Goal: Task Accomplishment & Management: Use online tool/utility

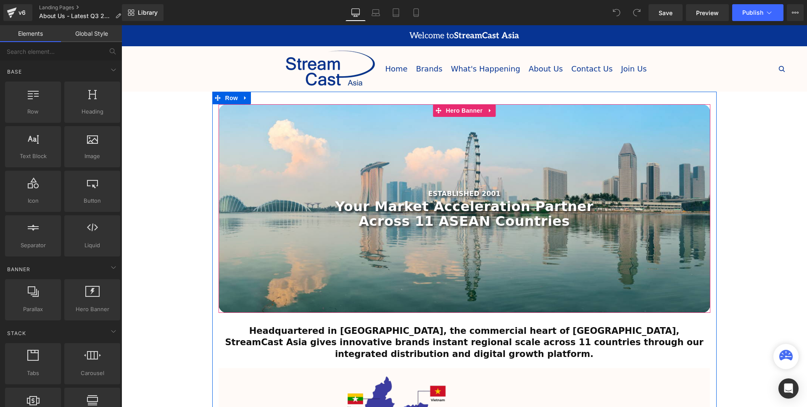
click at [497, 207] on strong "Your Market Acceleration Partner" at bounding box center [464, 206] width 259 height 16
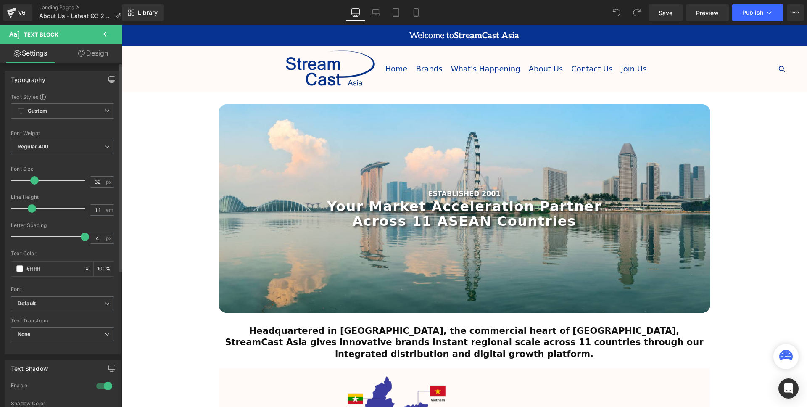
drag, startPoint x: 36, startPoint y: 239, endPoint x: 94, endPoint y: 244, distance: 58.7
click at [94, 244] on div "Letter Spacing 4 px" at bounding box center [62, 236] width 103 height 28
type input "0.4"
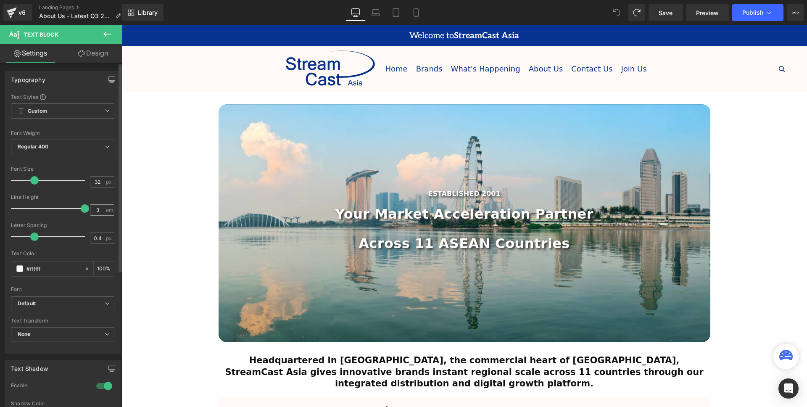
drag, startPoint x: 32, startPoint y: 209, endPoint x: 100, endPoint y: 215, distance: 67.9
click at [100, 215] on div "Line Height 3 em" at bounding box center [62, 208] width 103 height 28
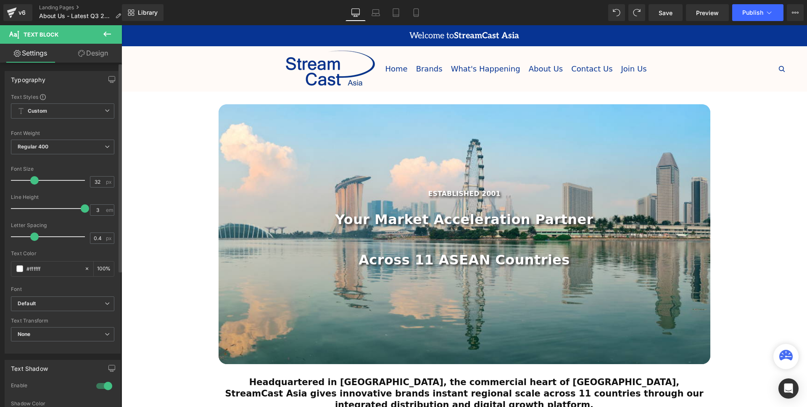
type input "1.1"
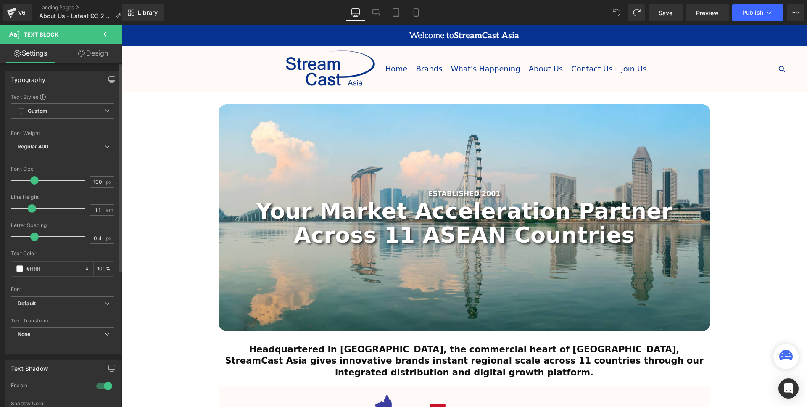
drag, startPoint x: 37, startPoint y: 183, endPoint x: 114, endPoint y: 193, distance: 77.9
click at [114, 193] on div "Text Styles Custom Custom Setup Global Style Custom Setup Global Style Thin 100…" at bounding box center [62, 223] width 115 height 260
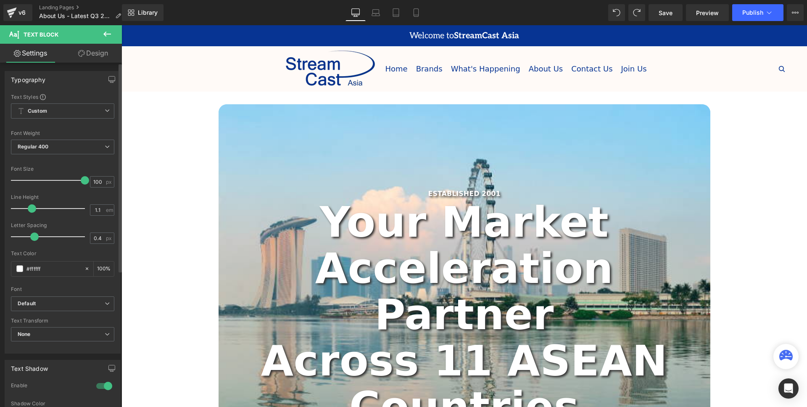
type input "32"
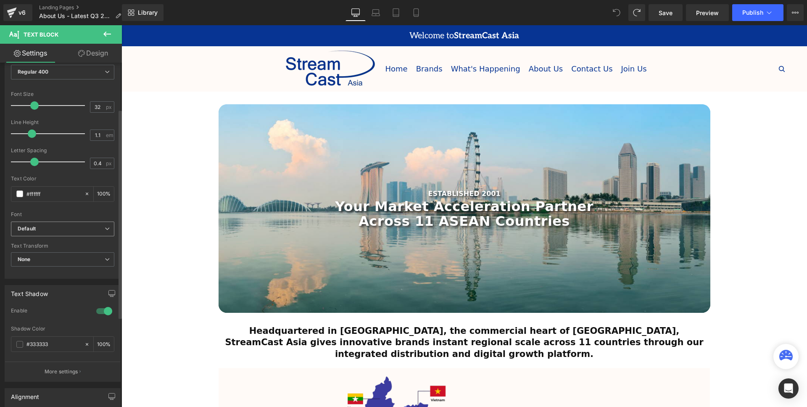
scroll to position [79, 0]
click at [88, 228] on b "Default" at bounding box center [61, 225] width 87 height 7
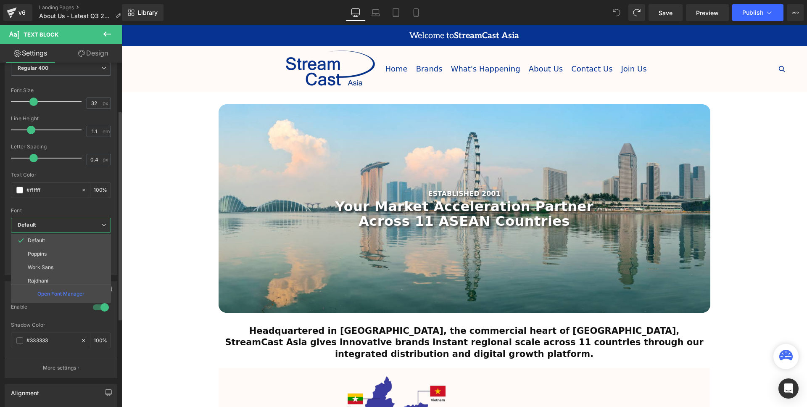
click at [77, 256] on li "Poppins" at bounding box center [63, 253] width 104 height 13
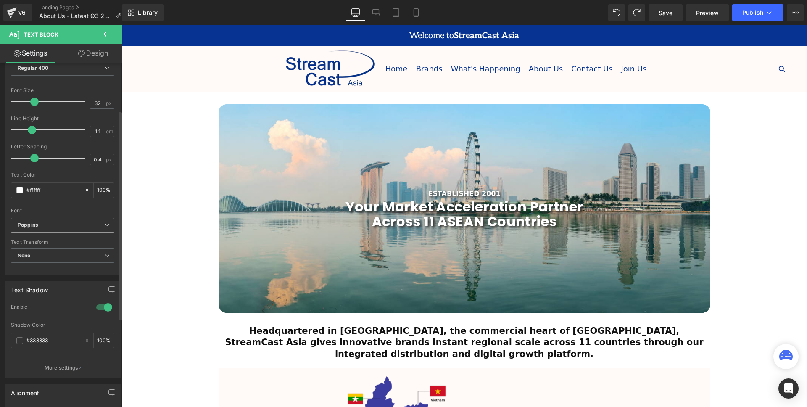
click at [98, 228] on b "Poppins" at bounding box center [61, 225] width 87 height 7
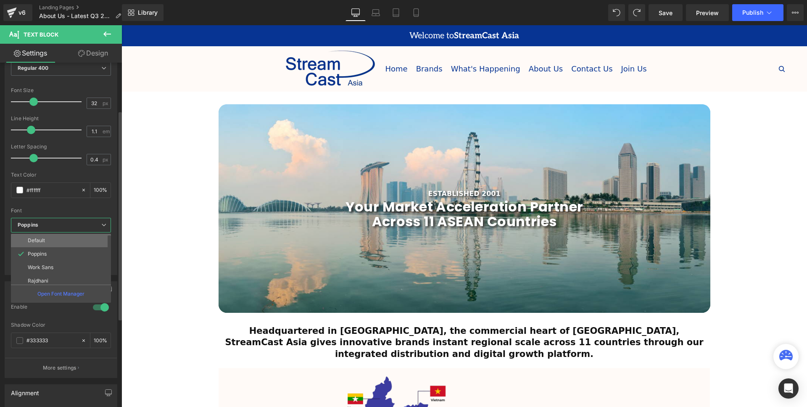
click at [79, 239] on li "Default" at bounding box center [63, 240] width 104 height 13
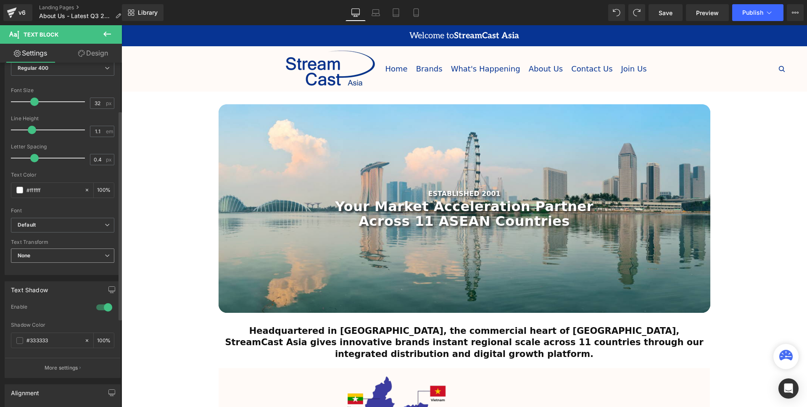
click at [90, 256] on span "None" at bounding box center [62, 255] width 103 height 15
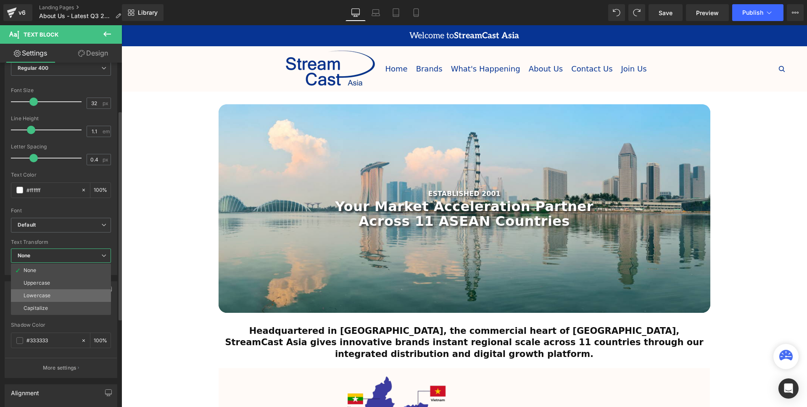
click at [74, 295] on li "Lowercase" at bounding box center [61, 295] width 100 height 13
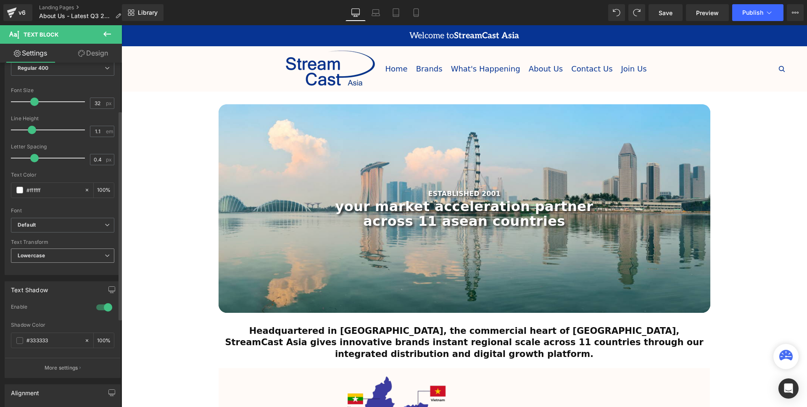
click at [80, 256] on span "Lowercase" at bounding box center [62, 255] width 103 height 15
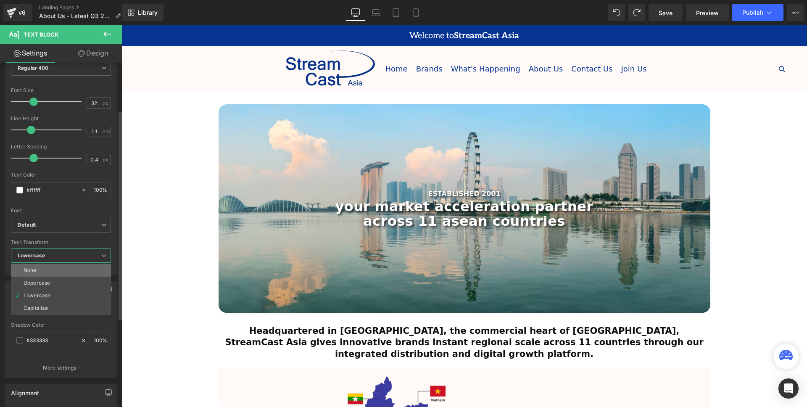
click at [68, 269] on li "None" at bounding box center [61, 270] width 100 height 13
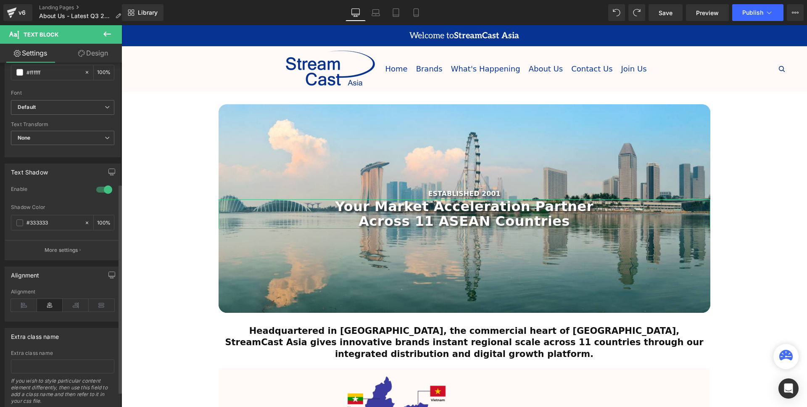
scroll to position [199, 0]
click at [106, 303] on icon at bounding box center [102, 302] width 26 height 13
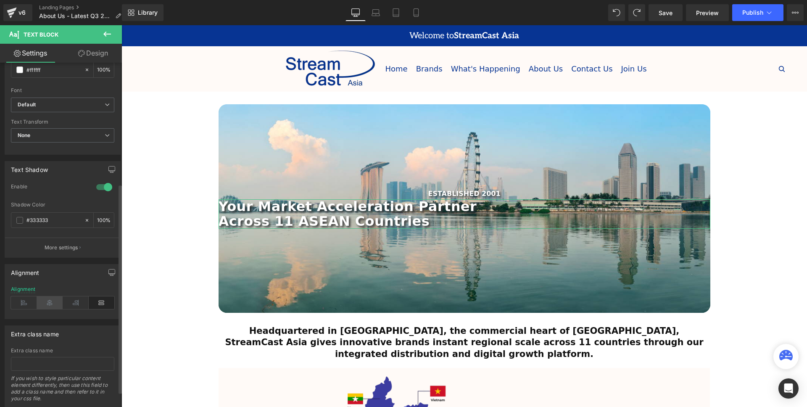
click at [53, 299] on icon at bounding box center [50, 302] width 26 height 13
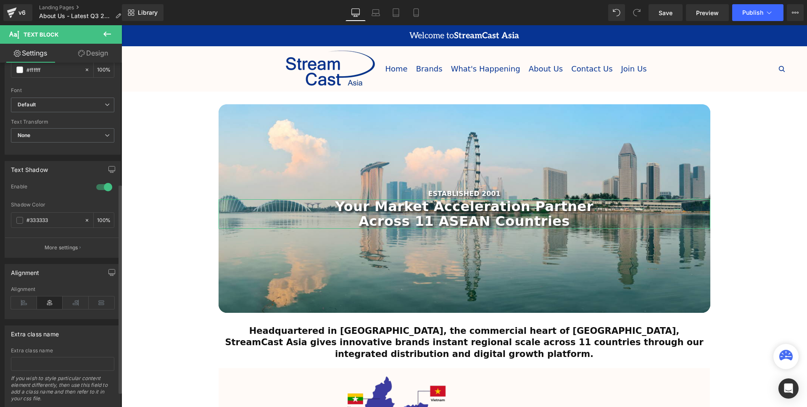
scroll to position [224, 0]
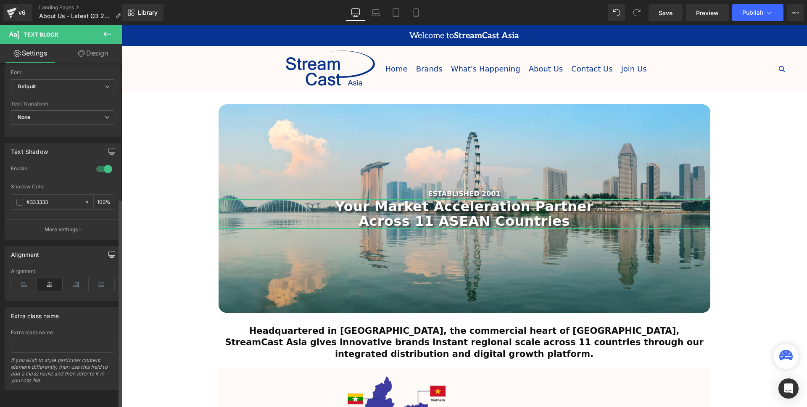
click at [105, 246] on button "button" at bounding box center [111, 254] width 13 height 16
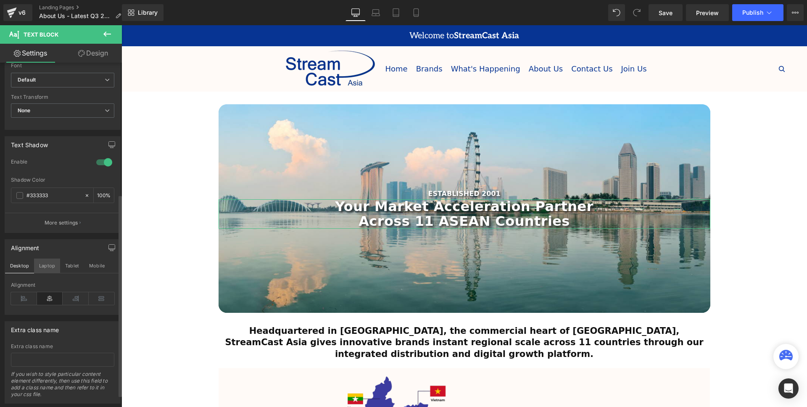
click at [49, 270] on button "Laptop" at bounding box center [47, 266] width 26 height 14
type input "100"
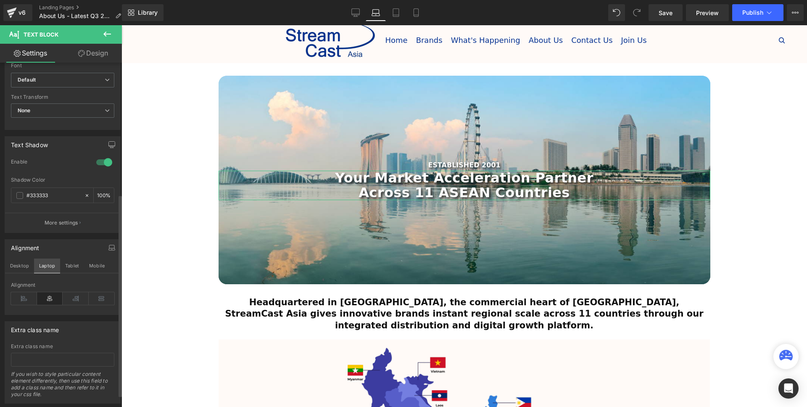
scroll to position [45, 0]
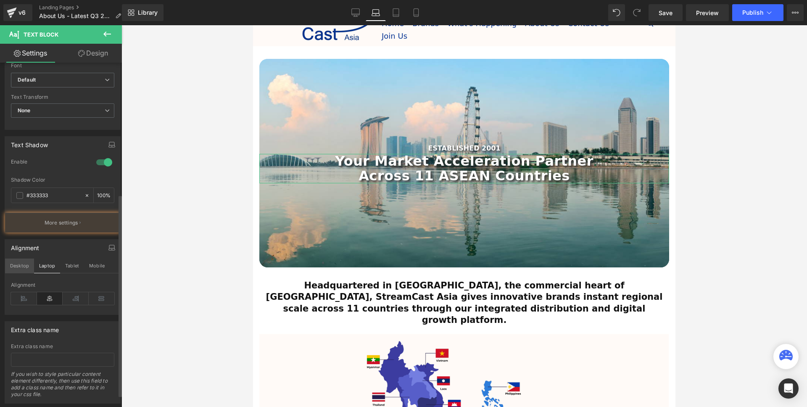
click at [16, 264] on button "Desktop" at bounding box center [19, 266] width 29 height 14
type input "100"
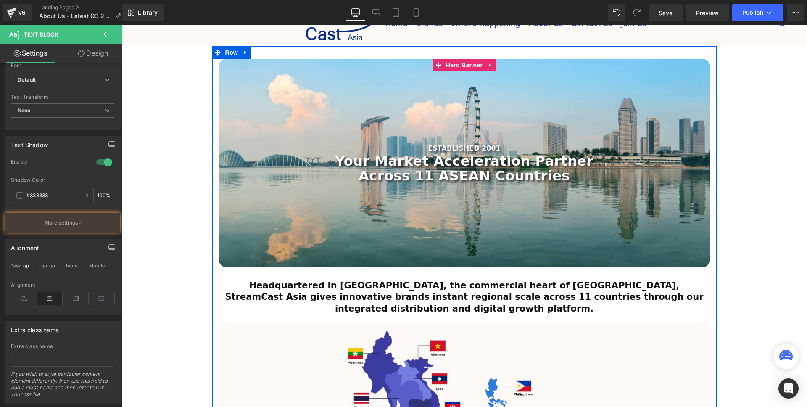
drag, startPoint x: 414, startPoint y: 185, endPoint x: 414, endPoint y: 180, distance: 4.3
click at [414, 185] on div at bounding box center [465, 163] width 492 height 208
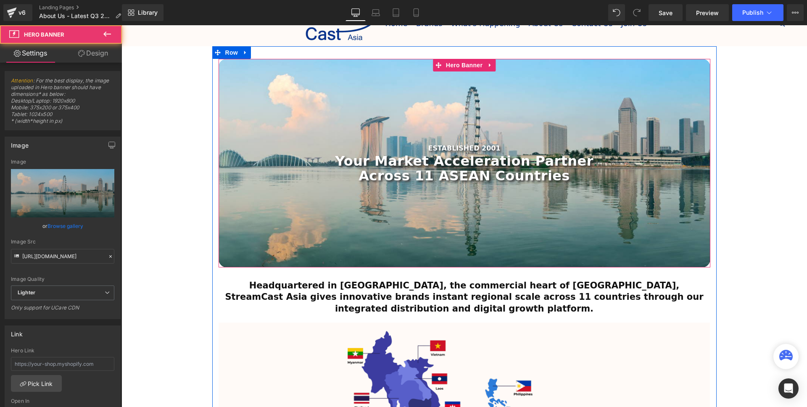
click at [414, 170] on strong "Across 11 ASEAN Countries" at bounding box center [464, 176] width 211 height 16
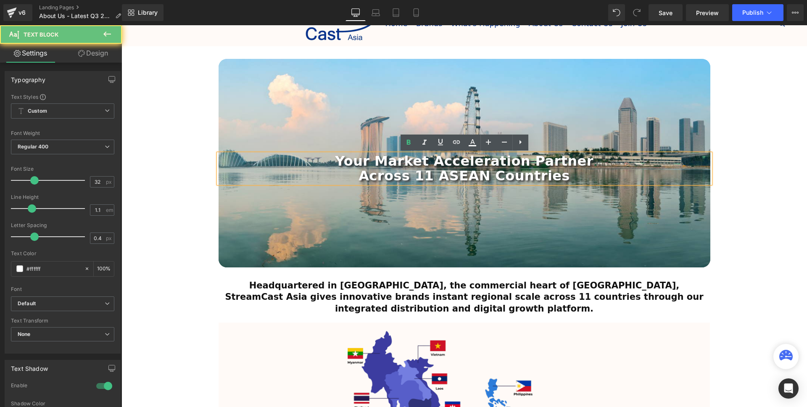
click at [571, 169] on p "Across 11 ASEAN Countries" at bounding box center [465, 176] width 492 height 15
click at [680, 169] on p "Across 11 ASEAN Countries" at bounding box center [465, 176] width 492 height 15
drag, startPoint x: 712, startPoint y: 174, endPoint x: 712, endPoint y: 182, distance: 8.8
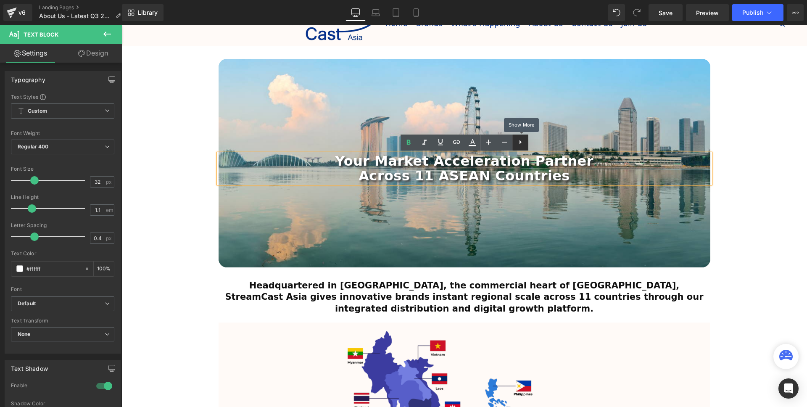
click at [518, 144] on icon at bounding box center [520, 142] width 10 height 10
click at [483, 144] on icon at bounding box center [488, 142] width 10 height 10
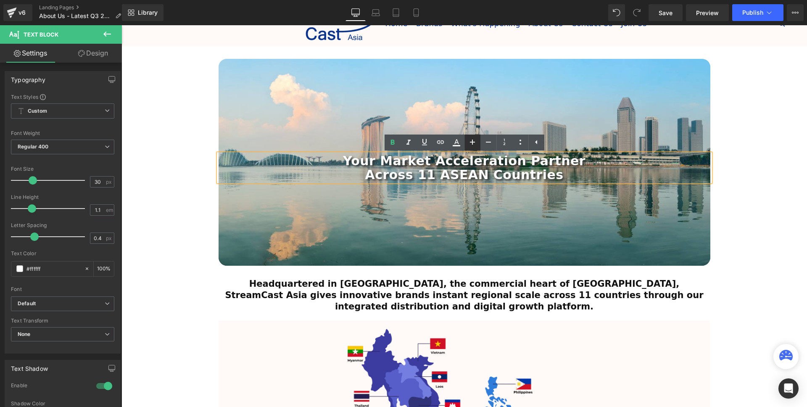
click at [477, 143] on icon at bounding box center [472, 142] width 10 height 10
type input "32"
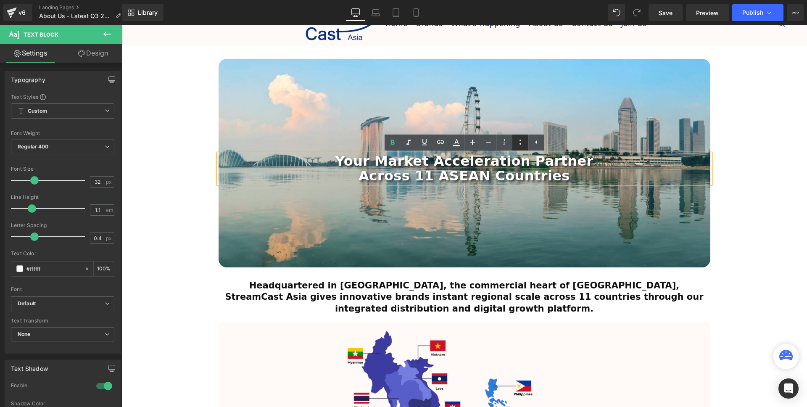
click at [513, 144] on link at bounding box center [520, 143] width 16 height 16
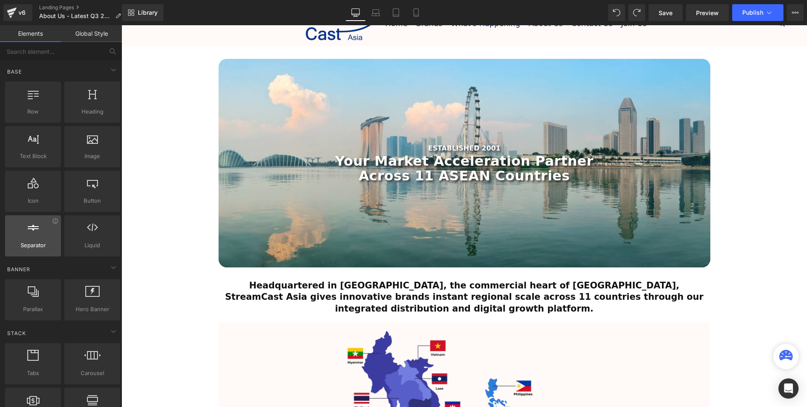
click at [35, 241] on span "Separator" at bounding box center [33, 245] width 51 height 9
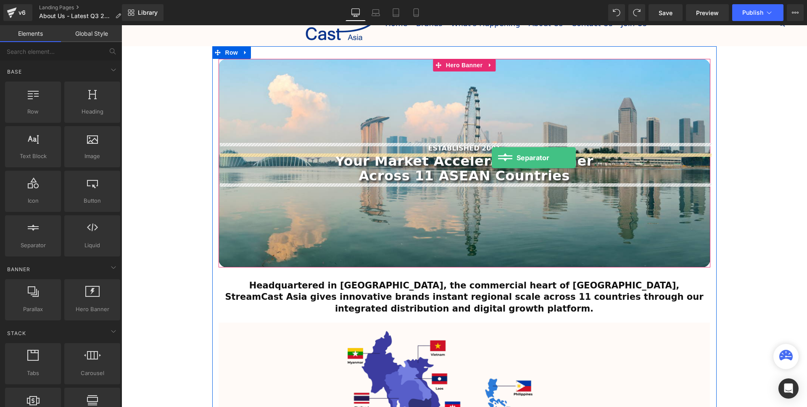
drag, startPoint x: 156, startPoint y: 266, endPoint x: 492, endPoint y: 158, distance: 352.4
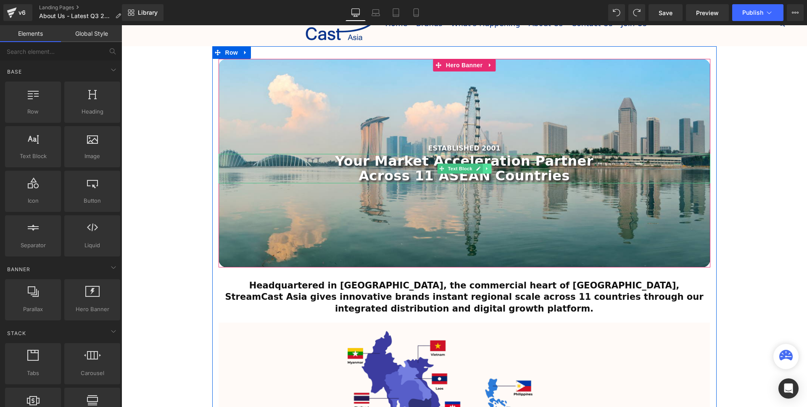
click at [487, 169] on icon at bounding box center [486, 168] width 1 height 3
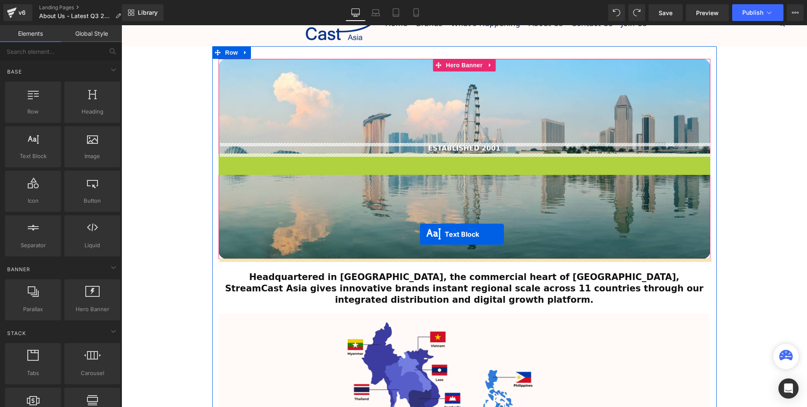
drag, startPoint x: 428, startPoint y: 169, endPoint x: 420, endPoint y: 234, distance: 65.7
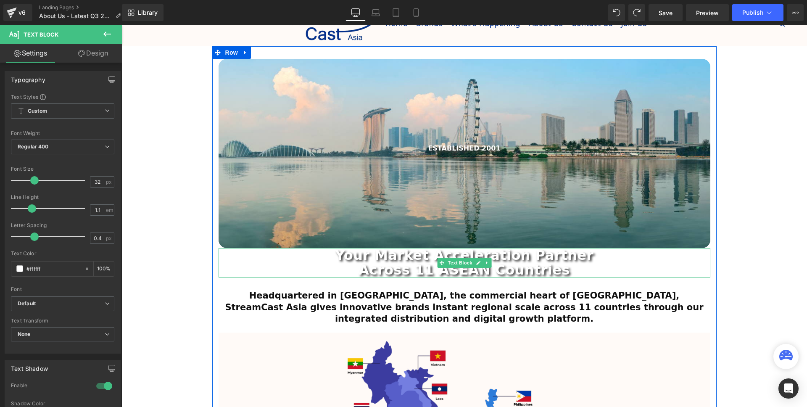
drag, startPoint x: 316, startPoint y: 260, endPoint x: 377, endPoint y: 267, distance: 61.4
click at [316, 260] on p "Your Market Acceleration Partner" at bounding box center [465, 255] width 492 height 15
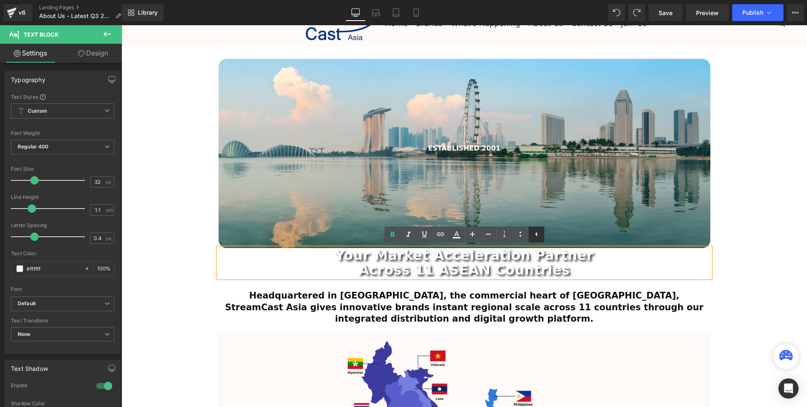
drag, startPoint x: 538, startPoint y: 236, endPoint x: 415, endPoint y: 211, distance: 125.8
click at [538, 236] on icon at bounding box center [536, 234] width 10 height 10
drag, startPoint x: 336, startPoint y: 265, endPoint x: 345, endPoint y: 266, distance: 9.3
click at [335, 265] on p "Across 11 ASEAN Countries" at bounding box center [465, 270] width 492 height 15
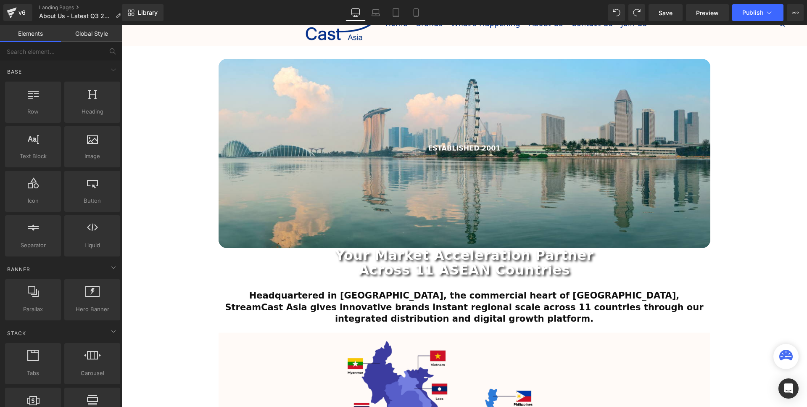
click at [543, 271] on strong "Across 11 ASEAN Countries" at bounding box center [464, 270] width 211 height 16
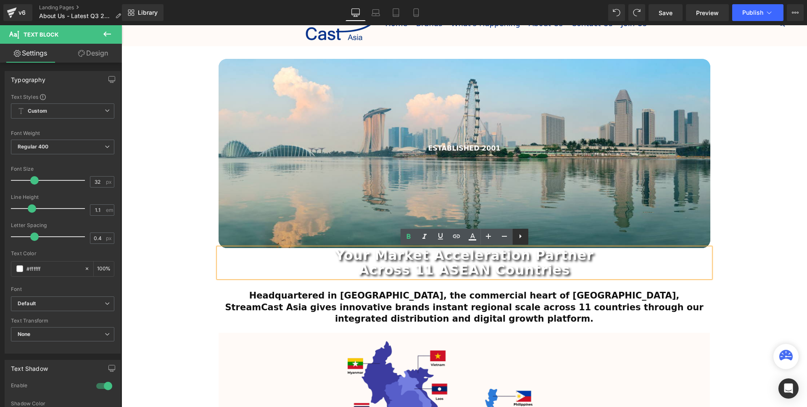
drag, startPoint x: 520, startPoint y: 237, endPoint x: 501, endPoint y: 244, distance: 19.7
click at [520, 238] on icon at bounding box center [520, 236] width 10 height 10
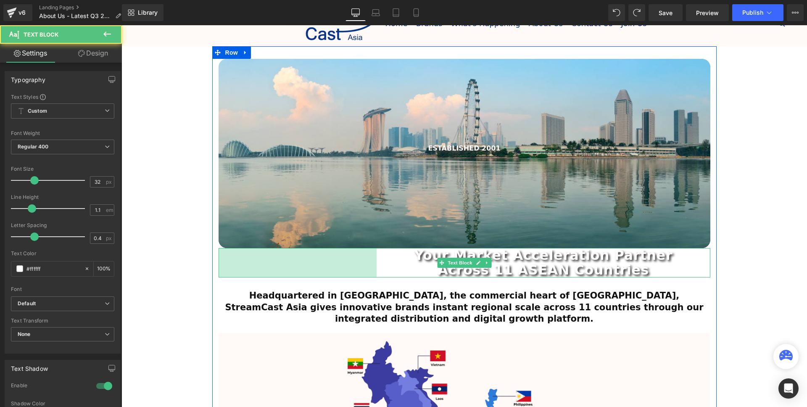
drag, startPoint x: 219, startPoint y: 259, endPoint x: 400, endPoint y: 272, distance: 181.2
click at [400, 272] on div "Your Market Acceleration Partner Across 11 ASEAN Countries Text Block 376px" at bounding box center [465, 262] width 492 height 29
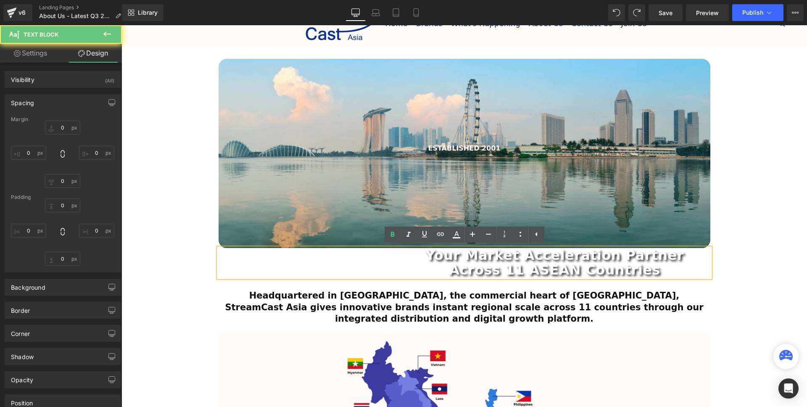
type input "0"
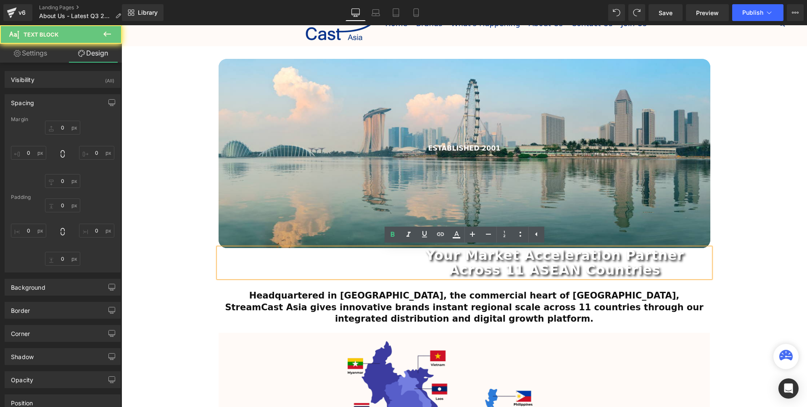
type input "0"
type input "430"
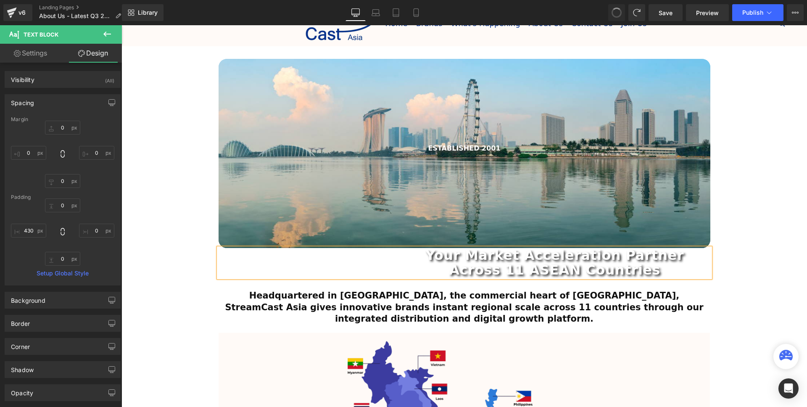
type input "0"
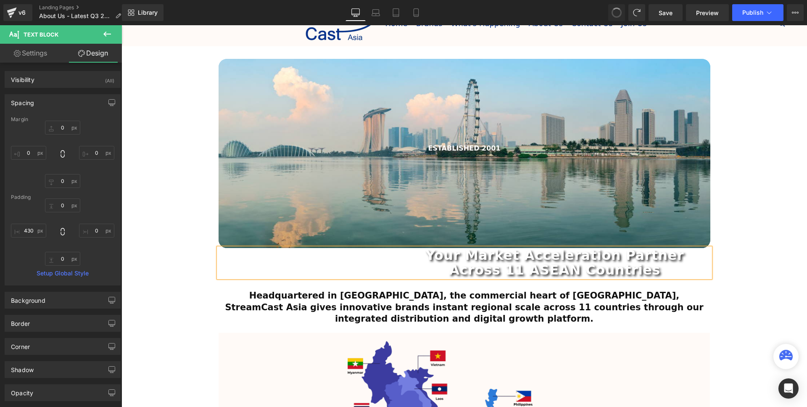
type input "0"
type input "40"
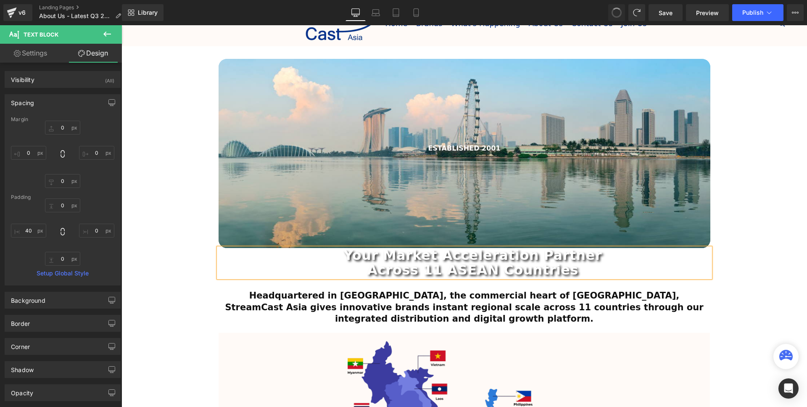
click at [510, 268] on strong "Across 11 ASEAN Countries" at bounding box center [472, 270] width 211 height 16
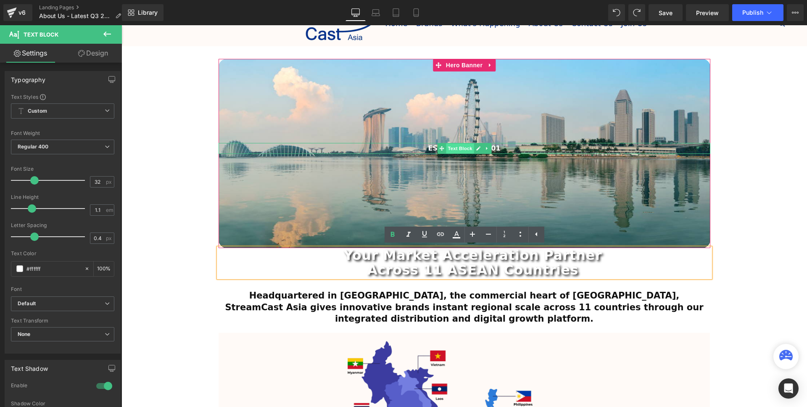
click at [469, 146] on span "Text Block" at bounding box center [460, 148] width 28 height 10
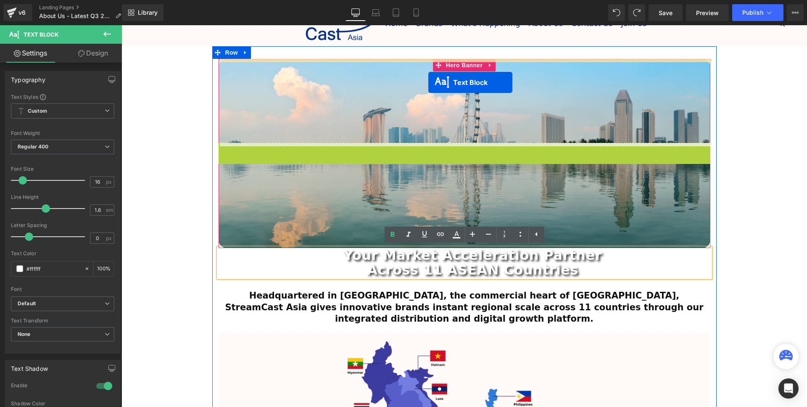
drag, startPoint x: 443, startPoint y: 149, endPoint x: 428, endPoint y: 82, distance: 68.4
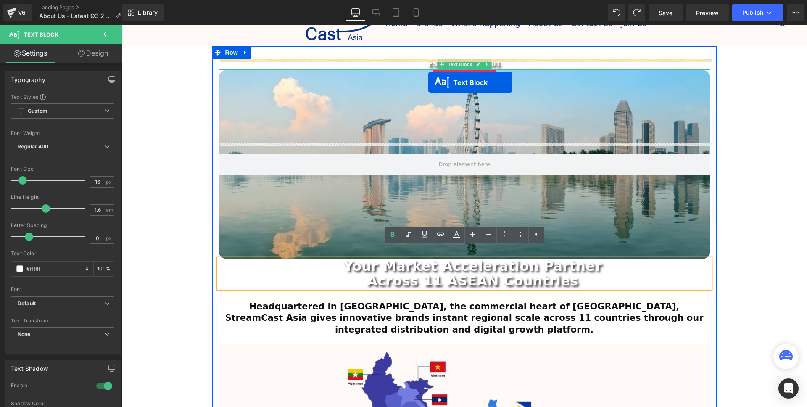
scroll to position [56, 0]
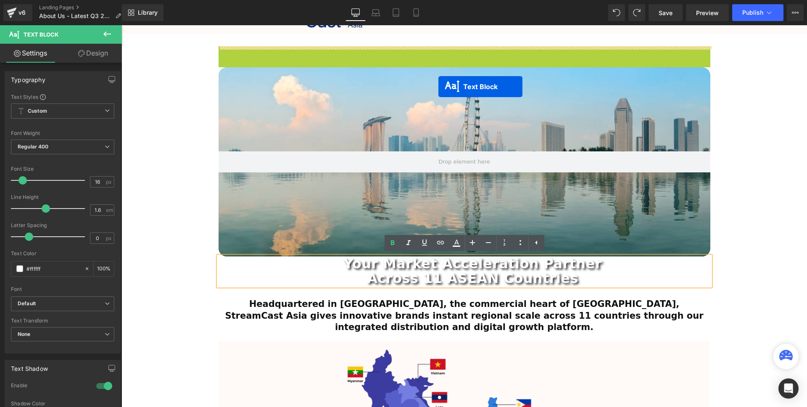
drag, startPoint x: 443, startPoint y: 53, endPoint x: 438, endPoint y: 87, distance: 33.9
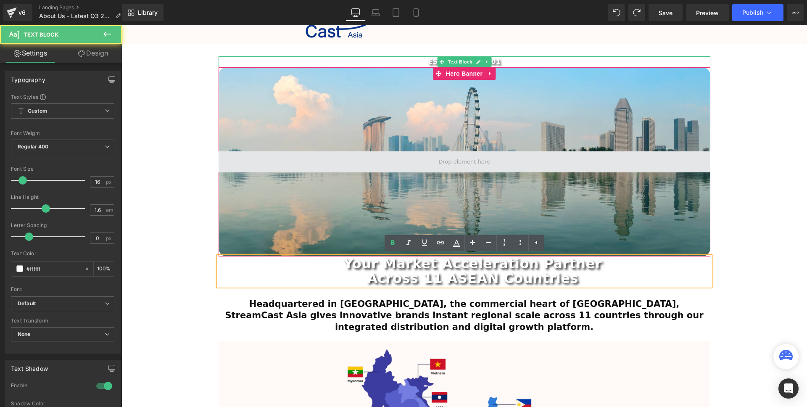
click at [465, 167] on span at bounding box center [463, 161] width 57 height 13
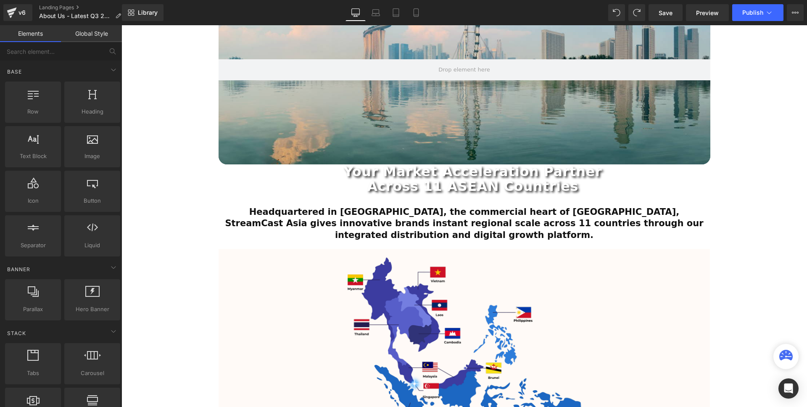
scroll to position [0, 0]
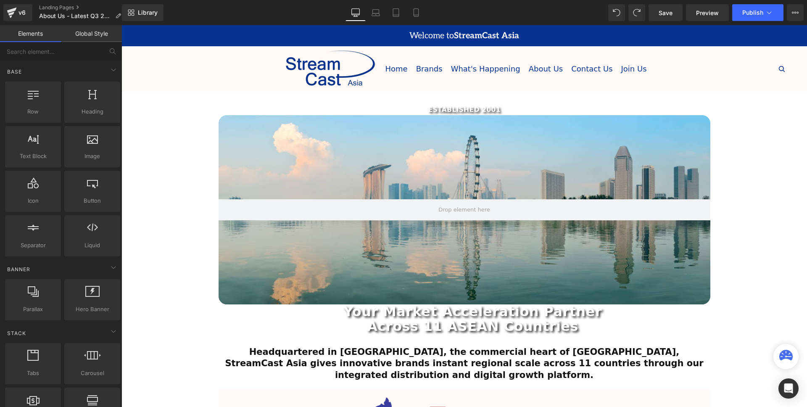
click at [85, 38] on link "Global Style" at bounding box center [91, 33] width 61 height 17
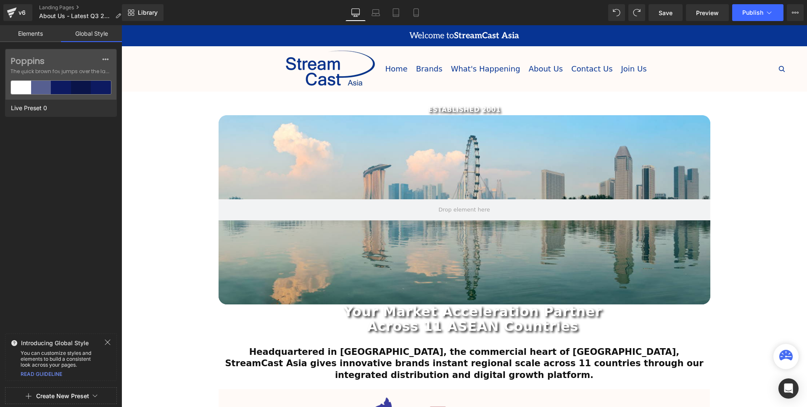
click at [36, 38] on link "Elements" at bounding box center [30, 33] width 61 height 17
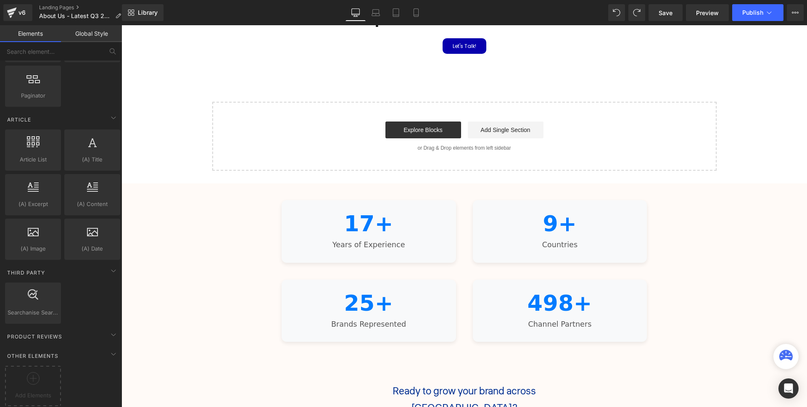
scroll to position [1848, 0]
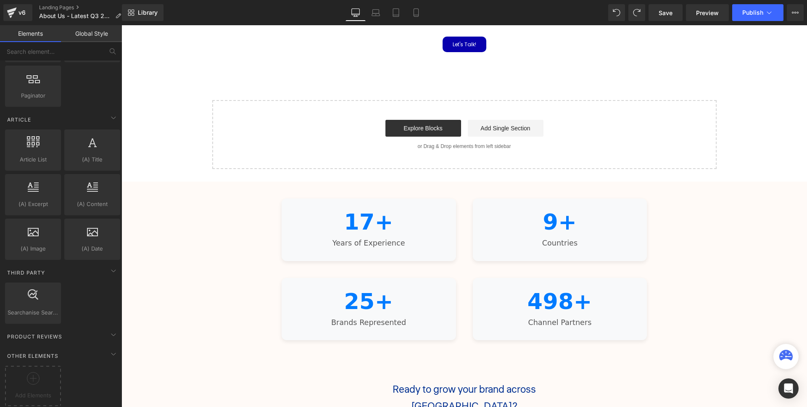
click at [704, 263] on div "Responsive Infinite Counter 17+ Years of Experience 9+ Countries 25+ Brands Rep…" at bounding box center [464, 269] width 686 height 175
click at [681, 267] on div "Responsive Infinite Counter 20+ Years of Experience 11+ Countries 30+ Brands Re…" at bounding box center [464, 269] width 686 height 175
click at [683, 266] on div "Responsive Infinite Counter 20+ Years of Experience 11+ Countries 30+ Brands Re…" at bounding box center [464, 269] width 686 height 175
click at [670, 213] on div "Responsive Infinite Counter 20+ Years of Experience 11+ Countries 30+ Brands Re…" at bounding box center [464, 269] width 686 height 175
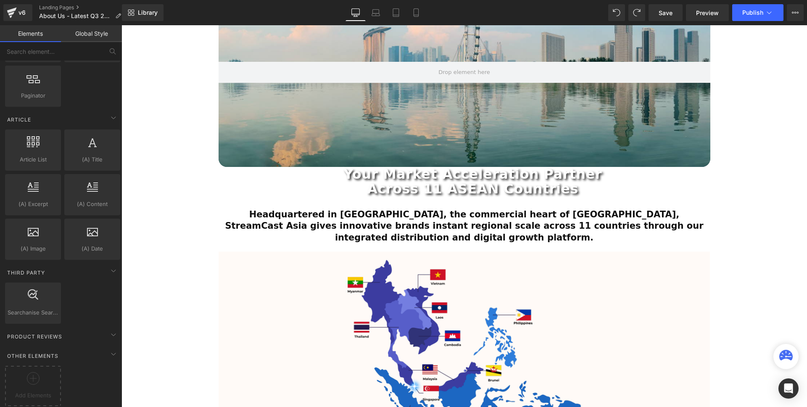
scroll to position [0, 0]
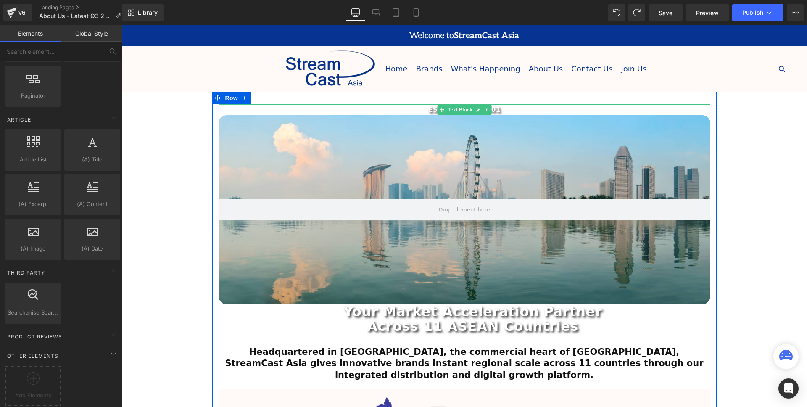
click at [523, 108] on p "ESTABLISHED 2001" at bounding box center [465, 109] width 492 height 11
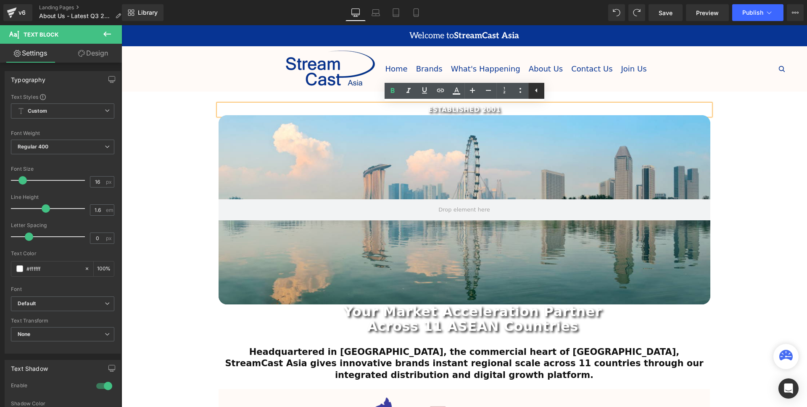
click at [537, 91] on icon at bounding box center [536, 90] width 2 height 4
click at [425, 164] on div "200px" at bounding box center [465, 157] width 492 height 84
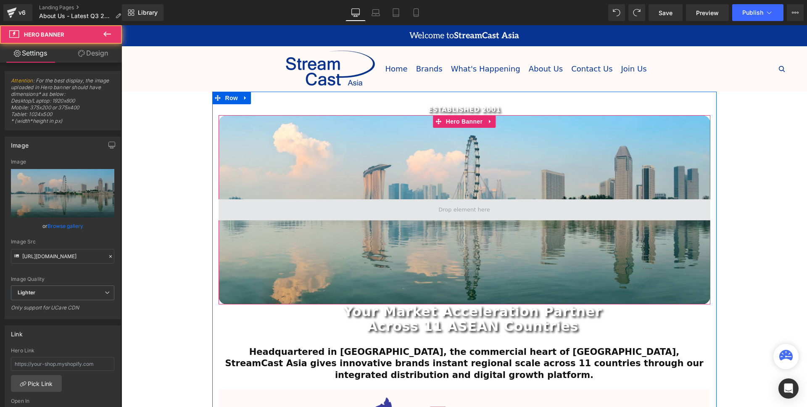
click at [487, 214] on span at bounding box center [463, 209] width 57 height 13
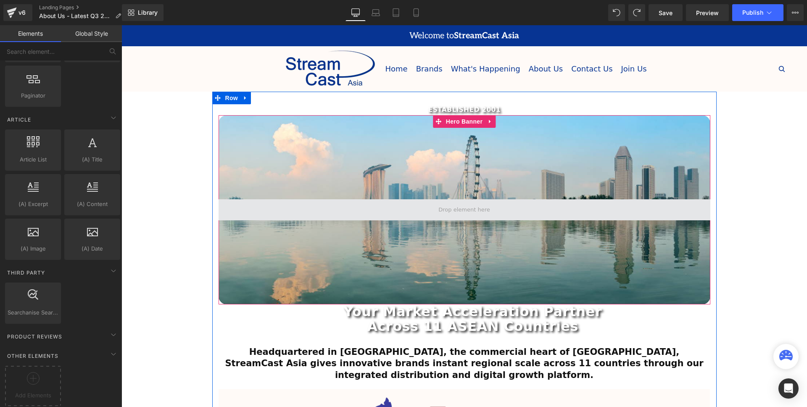
click at [477, 215] on span at bounding box center [463, 209] width 57 height 13
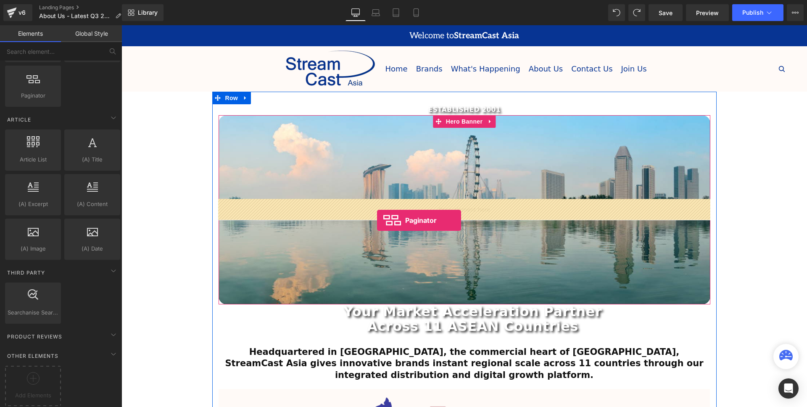
drag, startPoint x: 161, startPoint y: 107, endPoint x: 377, endPoint y: 220, distance: 243.5
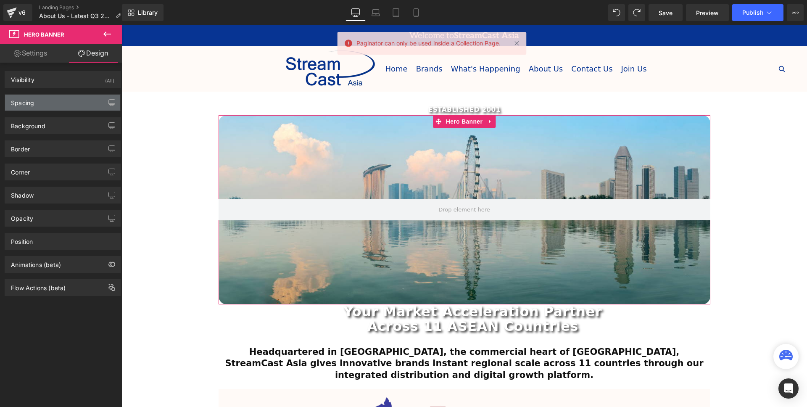
click at [73, 100] on div "Spacing" at bounding box center [62, 103] width 115 height 16
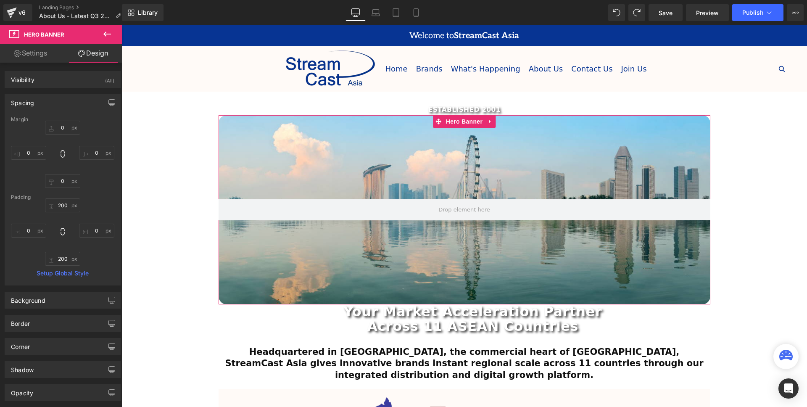
click at [74, 100] on div "Spacing" at bounding box center [62, 103] width 115 height 16
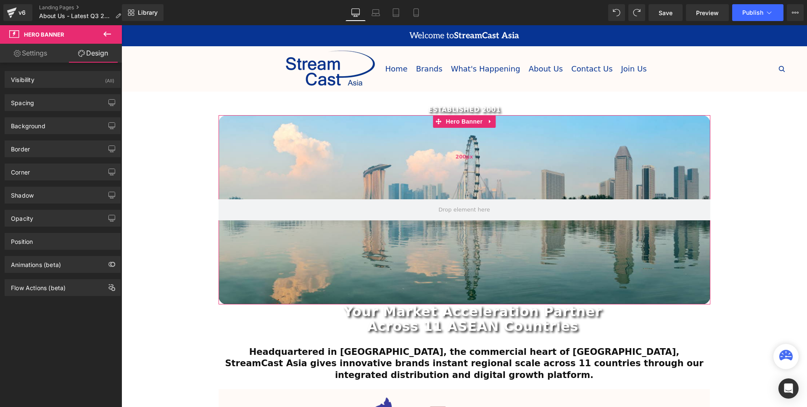
click at [322, 150] on div "Hero Banner 200px 200px" at bounding box center [465, 209] width 492 height 189
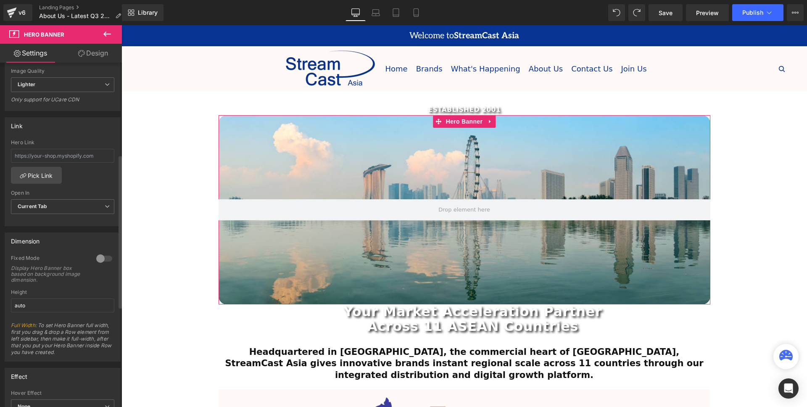
scroll to position [215, 0]
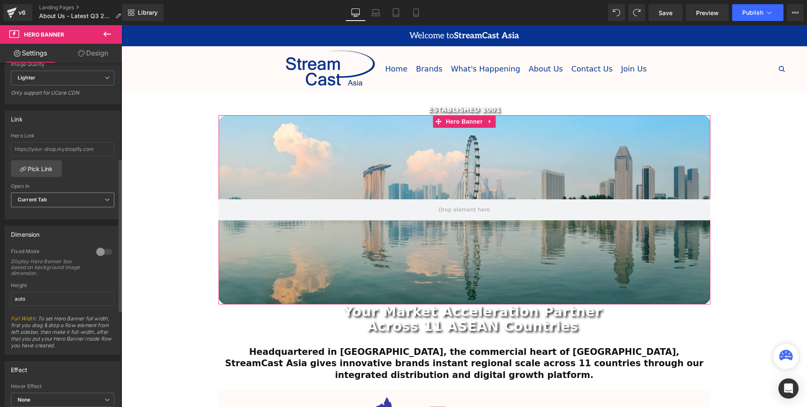
click at [63, 203] on span "Current Tab" at bounding box center [62, 200] width 103 height 15
click at [53, 229] on li "New Tab" at bounding box center [61, 227] width 100 height 13
click at [71, 206] on span "New Tab" at bounding box center [62, 200] width 103 height 15
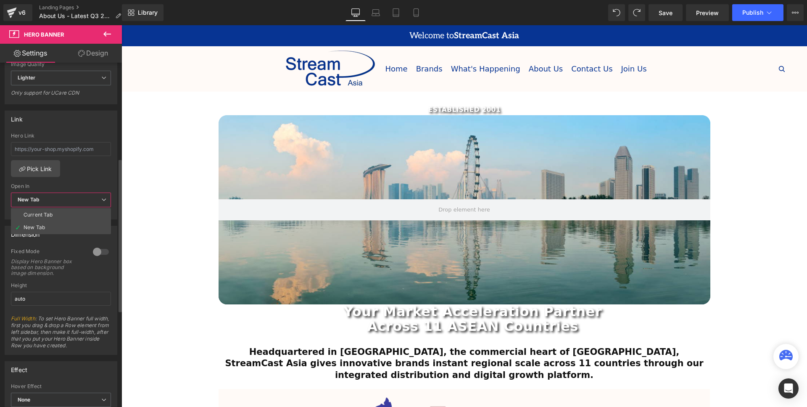
click at [58, 212] on li "Current Tab" at bounding box center [61, 214] width 100 height 13
click at [100, 253] on div at bounding box center [104, 251] width 20 height 13
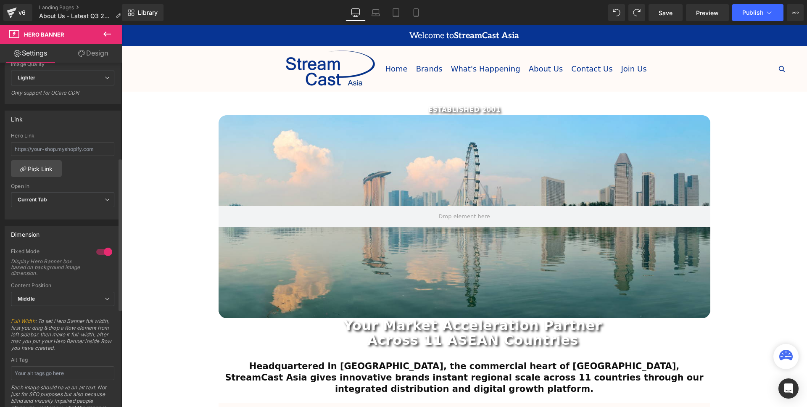
click at [100, 253] on div at bounding box center [104, 251] width 20 height 13
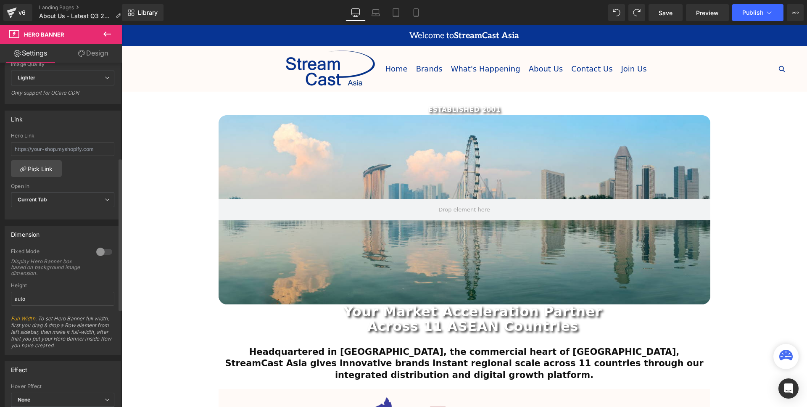
click at [100, 253] on div at bounding box center [104, 251] width 20 height 13
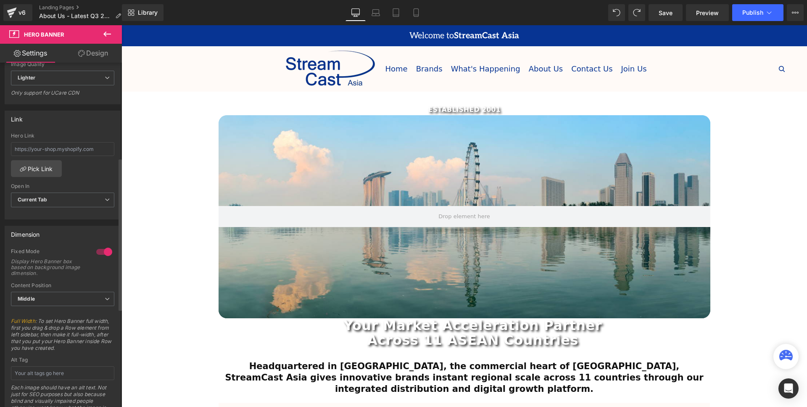
click at [100, 253] on div at bounding box center [104, 251] width 20 height 13
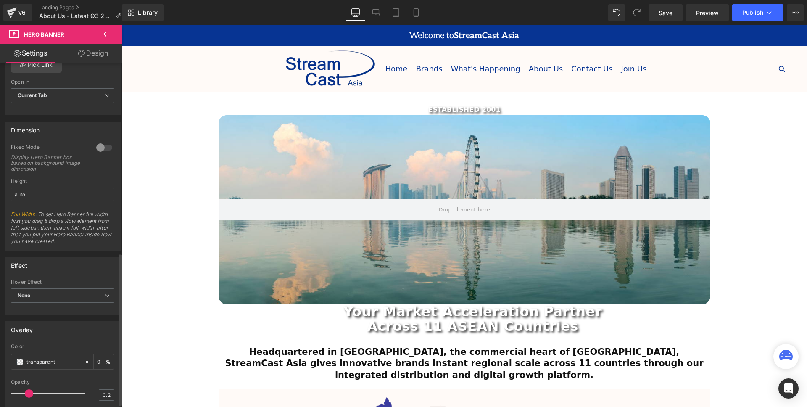
scroll to position [433, 0]
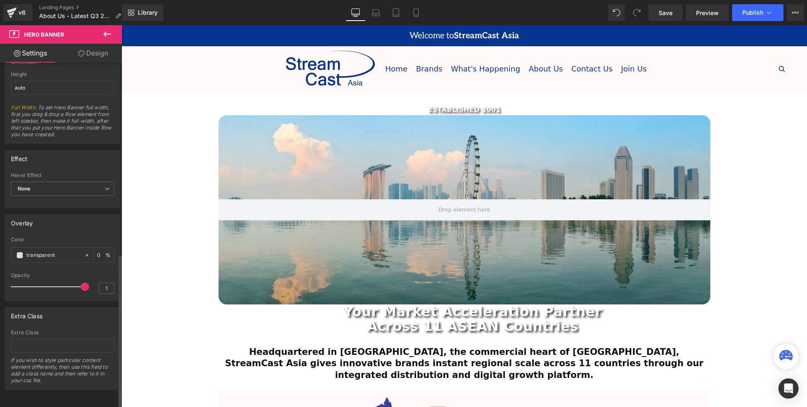
drag, startPoint x: 36, startPoint y: 283, endPoint x: 103, endPoint y: 290, distance: 67.2
click at [103, 291] on div "Opacity 1" at bounding box center [62, 286] width 103 height 28
type input "0.2"
click at [66, 251] on input "transparent" at bounding box center [53, 255] width 54 height 9
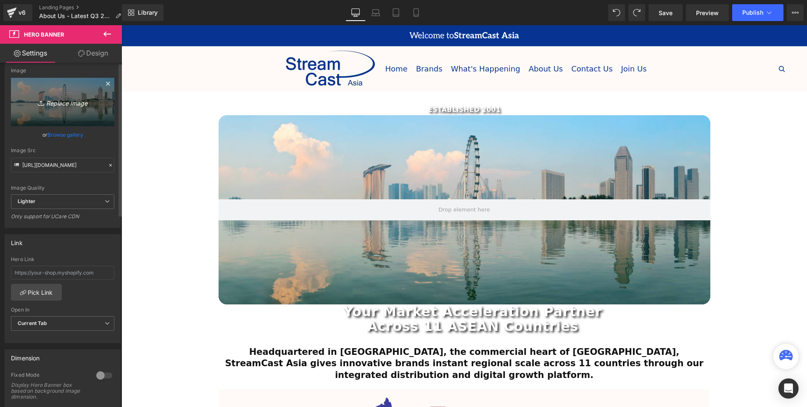
scroll to position [0, 0]
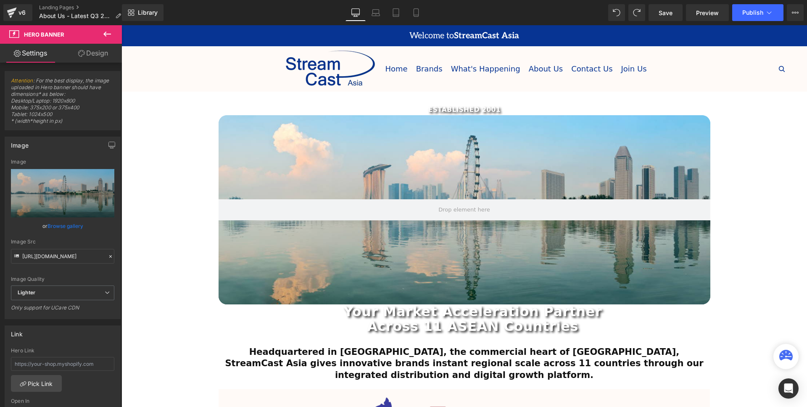
click at [96, 53] on link "Design" at bounding box center [93, 53] width 61 height 19
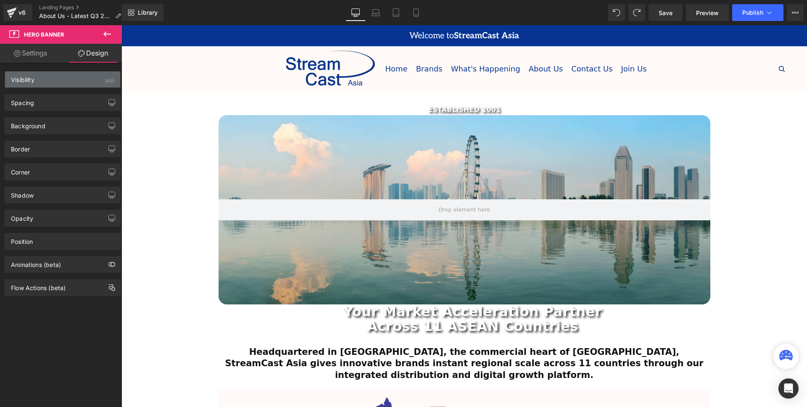
click at [90, 77] on div "Visibility (All)" at bounding box center [62, 79] width 115 height 16
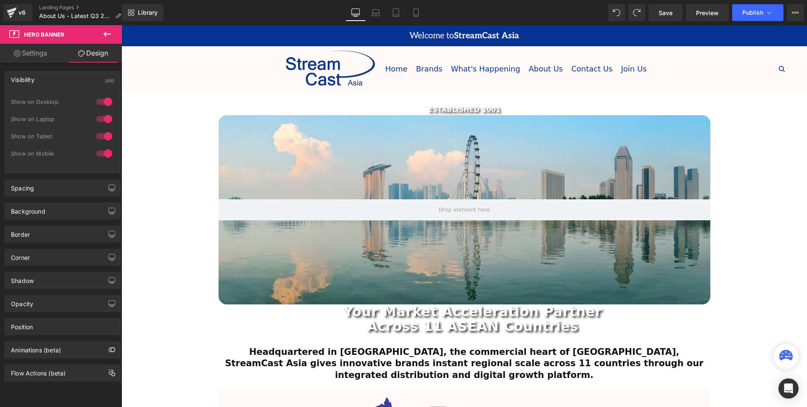
click at [78, 77] on div "Visibility (All)" at bounding box center [62, 79] width 115 height 16
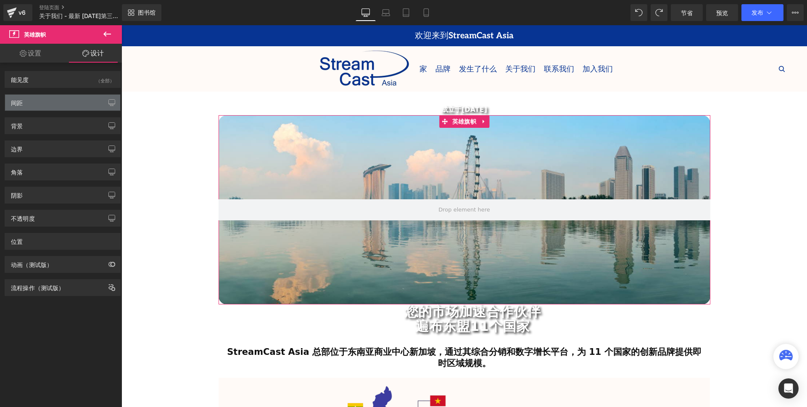
click at [44, 101] on div "间距" at bounding box center [62, 103] width 115 height 16
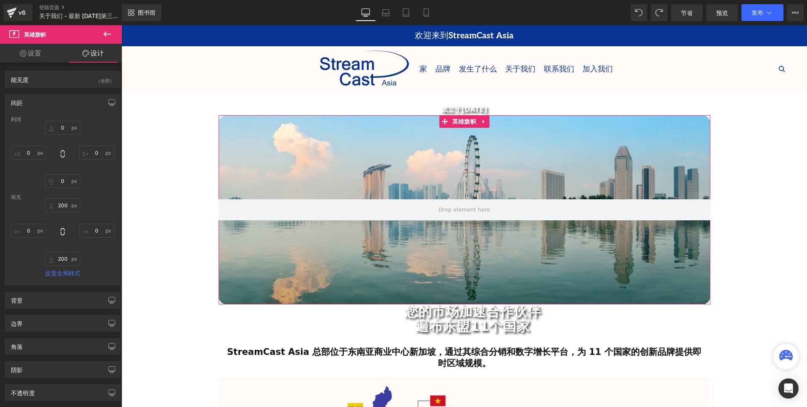
click at [52, 102] on div "间距" at bounding box center [62, 103] width 115 height 16
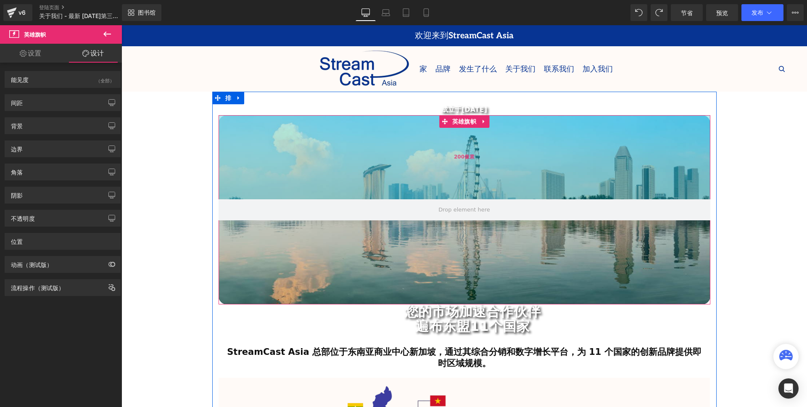
click at [478, 153] on div "200像素" at bounding box center [465, 157] width 492 height 84
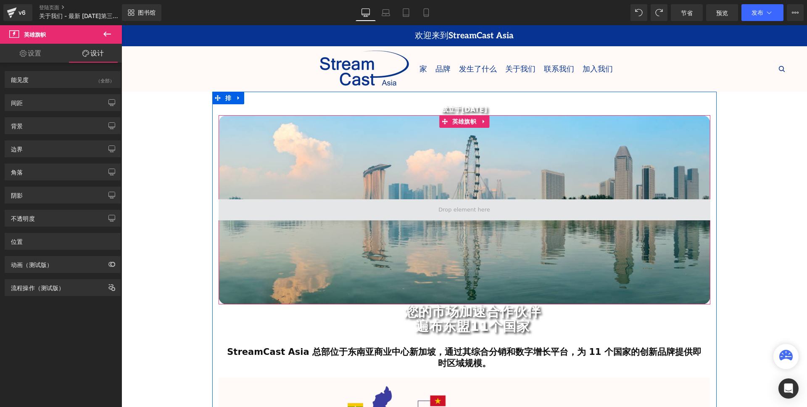
click at [507, 206] on span at bounding box center [465, 209] width 492 height 21
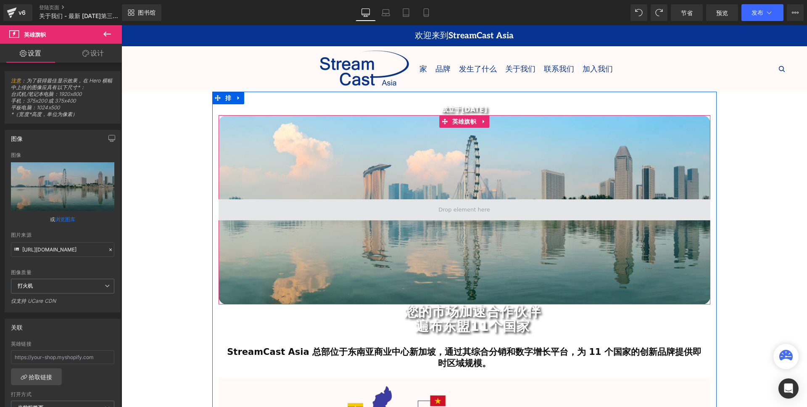
drag, startPoint x: 507, startPoint y: 206, endPoint x: 497, endPoint y: 219, distance: 16.7
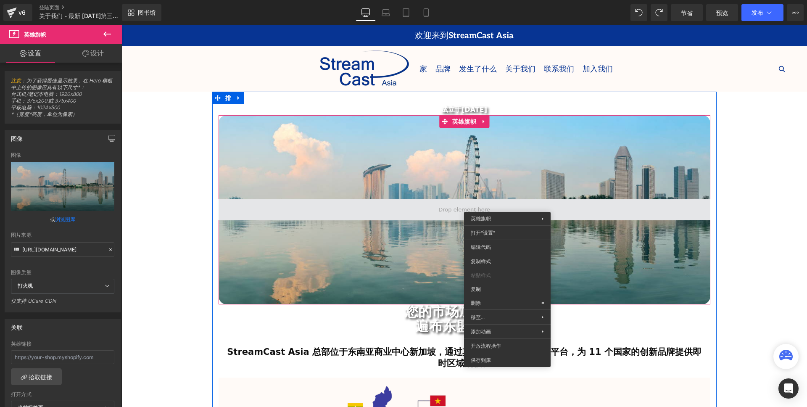
click at [358, 211] on span at bounding box center [465, 209] width 492 height 21
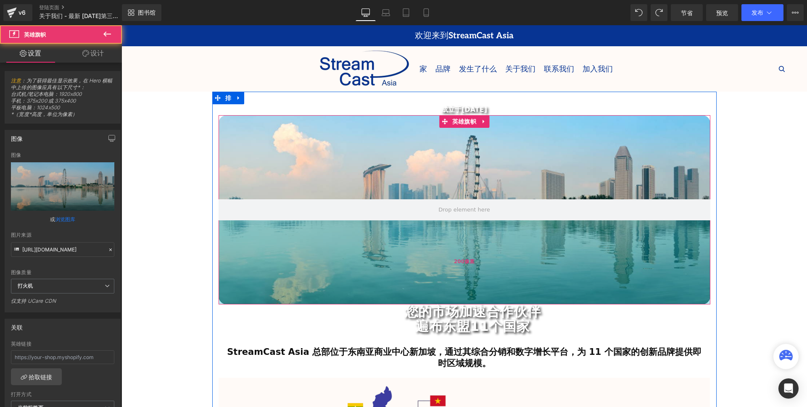
click at [423, 278] on div "200像素" at bounding box center [465, 262] width 492 height 84
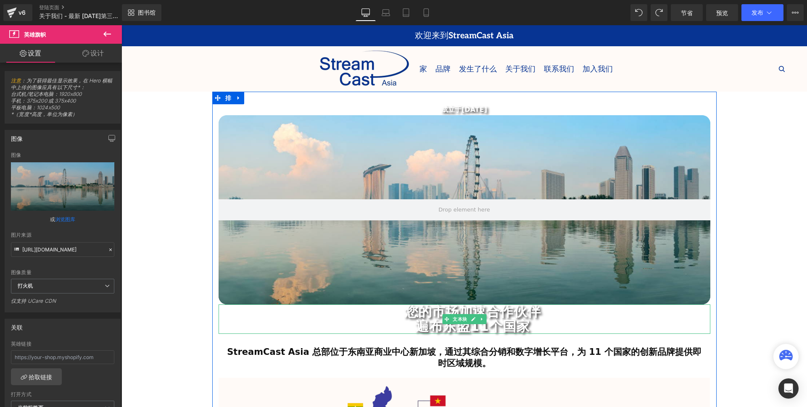
click at [486, 329] on font "遍布东盟11个国家" at bounding box center [472, 326] width 114 height 16
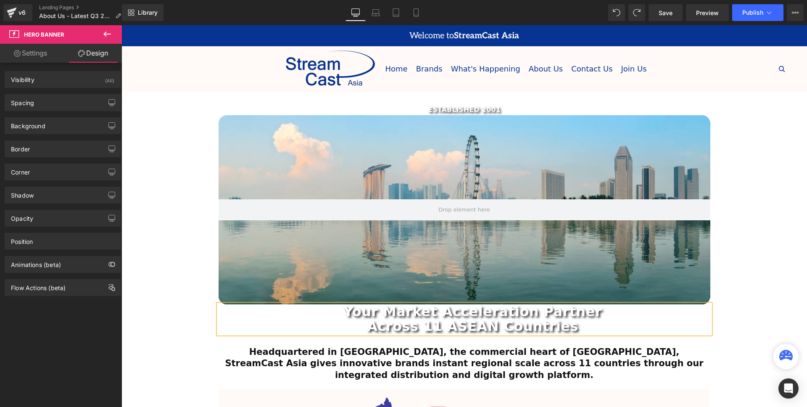
click at [121, 25] on div "200px" at bounding box center [121, 25] width 0 height 0
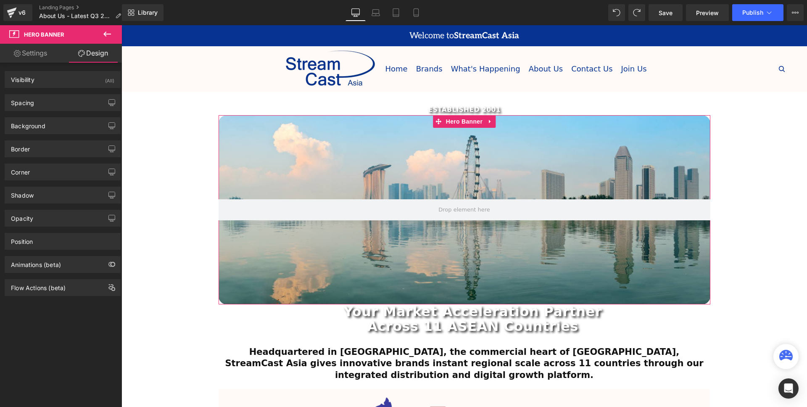
click at [42, 48] on link "Settings" at bounding box center [30, 53] width 61 height 19
